Goal: Task Accomplishment & Management: Use online tool/utility

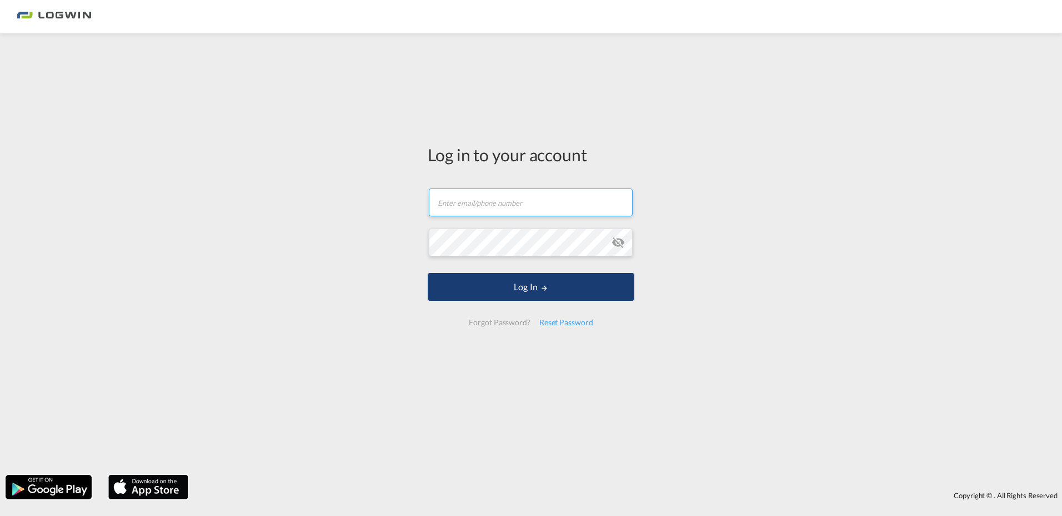
type input "[PERSON_NAME][EMAIL_ADDRESS][PERSON_NAME][DOMAIN_NAME]"
click at [531, 286] on button "Log In" at bounding box center [531, 287] width 207 height 28
